Goal: Information Seeking & Learning: Learn about a topic

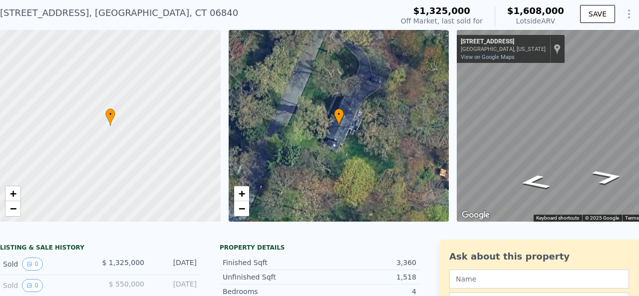
scroll to position [0, 58]
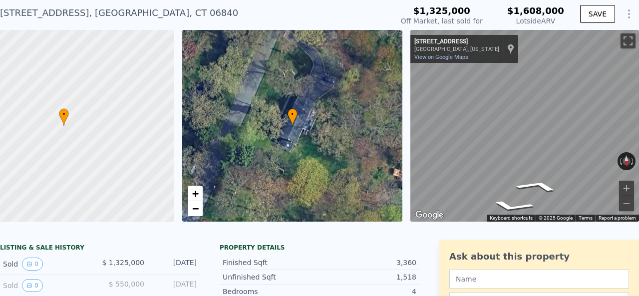
click at [626, 13] on icon "Show Options" at bounding box center [629, 14] width 12 height 12
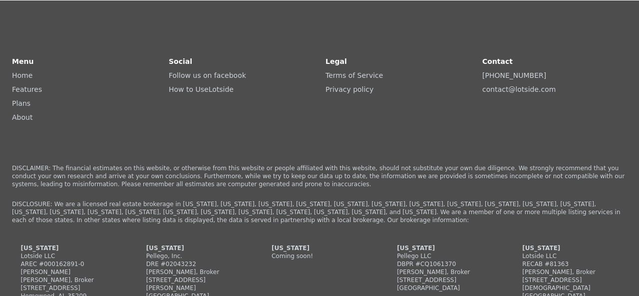
scroll to position [2115, 0]
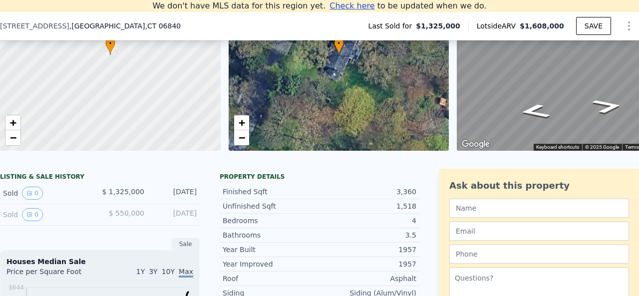
scroll to position [120, 0]
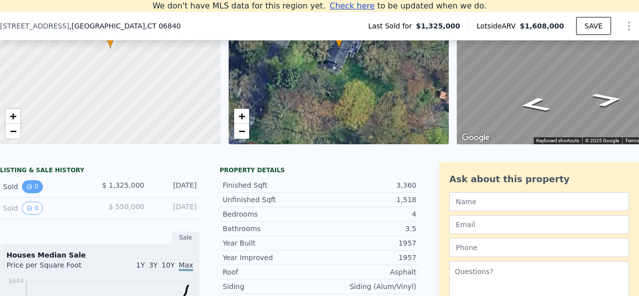
click at [34, 193] on button "0" at bounding box center [32, 186] width 21 height 13
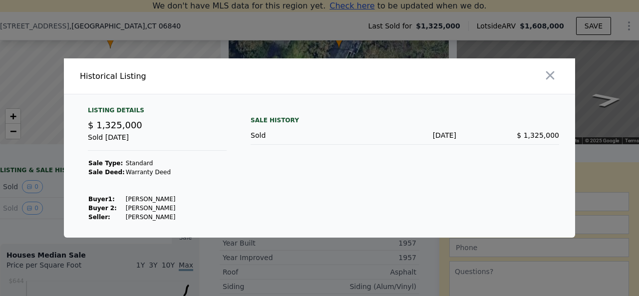
click at [30, 221] on div at bounding box center [319, 148] width 639 height 296
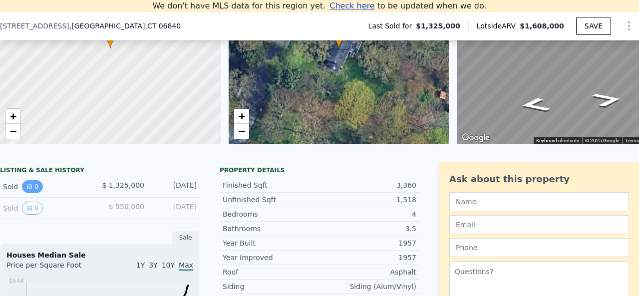
click at [30, 189] on icon "View historical data" at bounding box center [29, 187] width 4 height 4
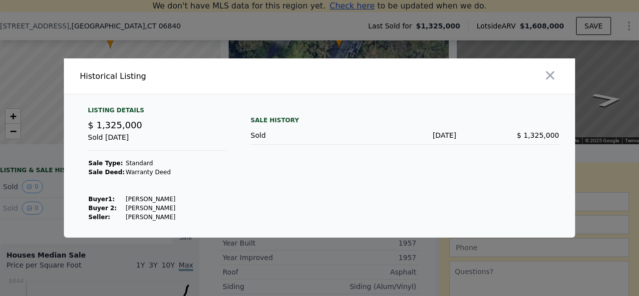
click at [30, 212] on div at bounding box center [319, 148] width 639 height 296
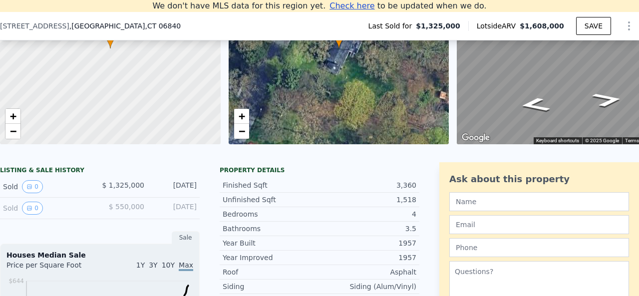
click at [30, 211] on icon "View historical data" at bounding box center [29, 208] width 6 height 6
